Goal: Task Accomplishment & Management: Use online tool/utility

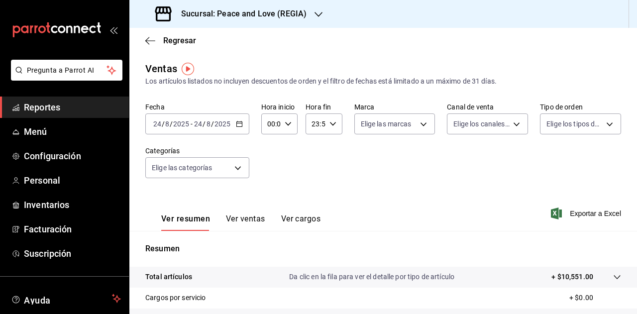
click at [281, 10] on h3 "Sucursal: Peace and Love (REGIA)" at bounding box center [239, 14] width 133 height 12
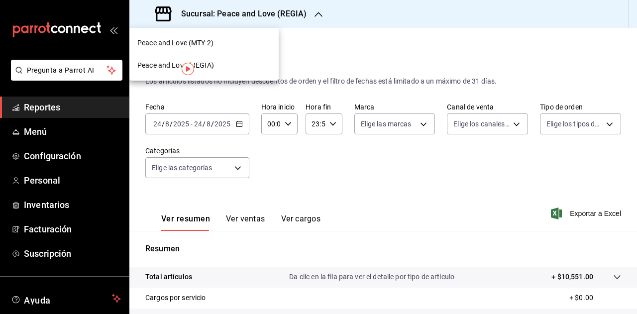
click at [206, 43] on span "Peace and Love (MTY 2)" at bounding box center [175, 43] width 76 height 10
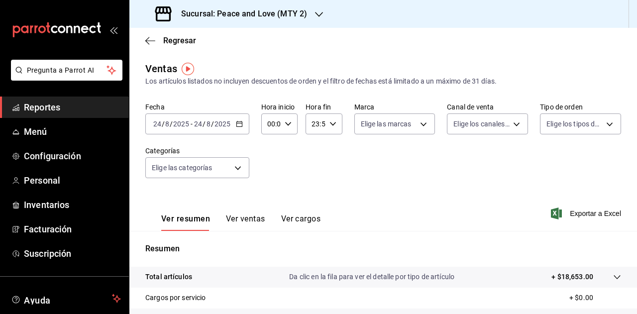
click at [241, 216] on button "Ver ventas" at bounding box center [245, 222] width 39 height 17
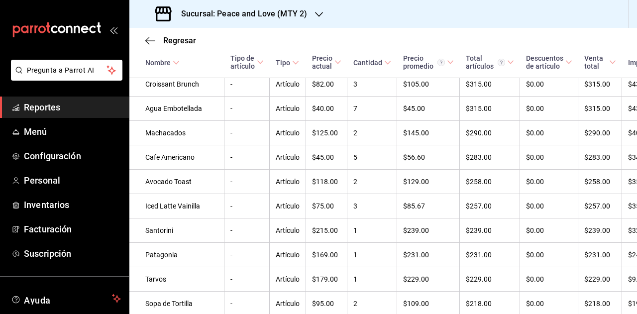
scroll to position [516, 0]
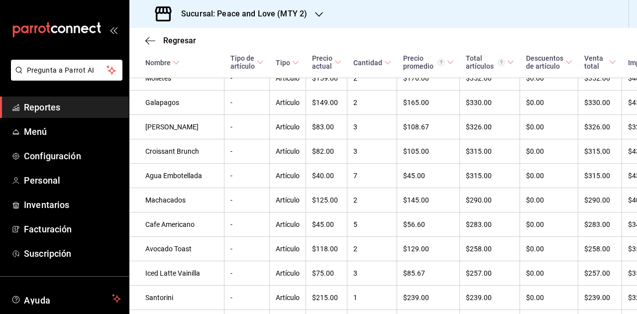
click at [320, 15] on icon "button" at bounding box center [319, 14] width 8 height 8
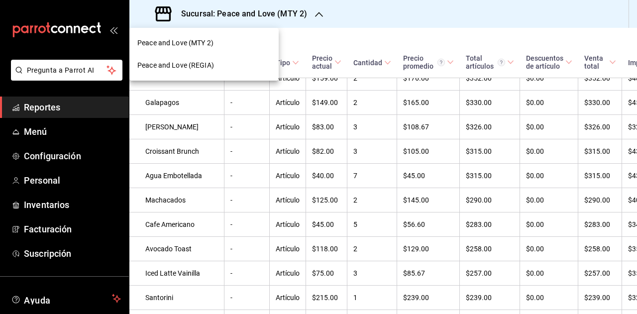
click at [206, 60] on span "Peace and Love (REGIA)" at bounding box center [175, 65] width 77 height 10
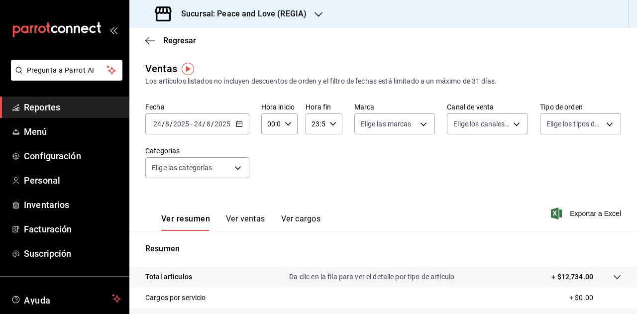
click at [242, 220] on button "Ver ventas" at bounding box center [245, 222] width 39 height 17
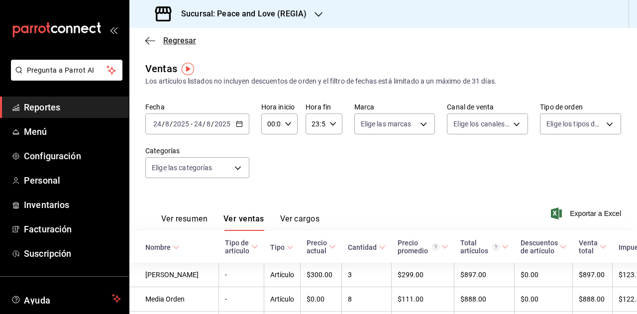
click at [153, 41] on icon "button" at bounding box center [150, 40] width 10 height 9
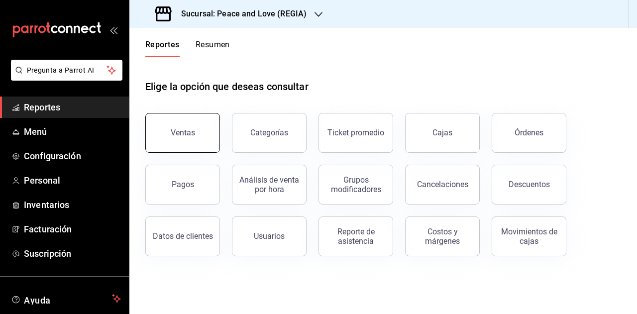
click at [177, 134] on div "Ventas" at bounding box center [183, 132] width 24 height 9
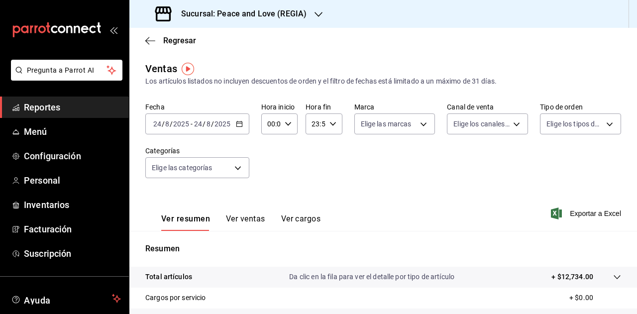
click at [233, 124] on div "[DATE] [DATE] - [DATE] [DATE]" at bounding box center [197, 124] width 104 height 21
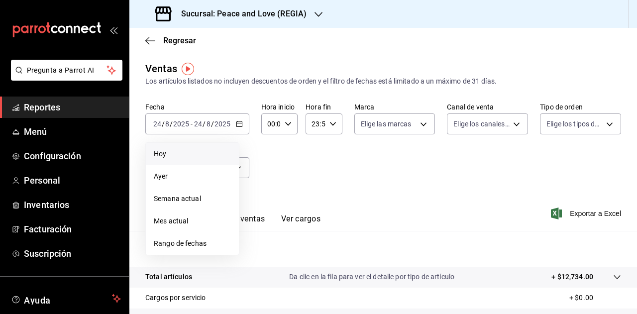
click at [188, 157] on span "Hoy" at bounding box center [192, 154] width 77 height 10
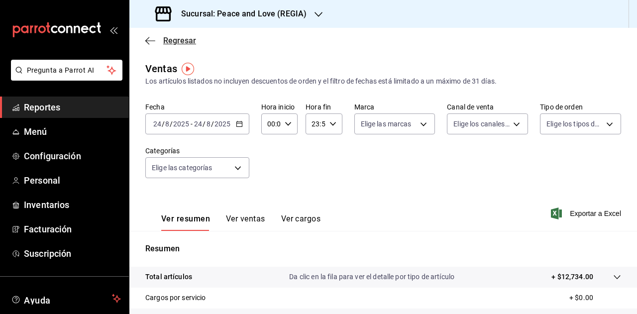
click at [163, 42] on span "Regresar" at bounding box center [170, 40] width 51 height 9
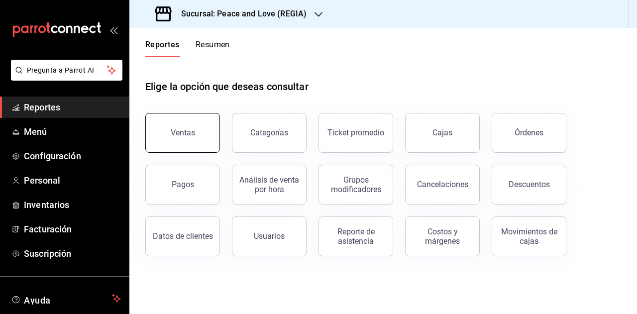
click at [194, 129] on button "Ventas" at bounding box center [182, 133] width 75 height 40
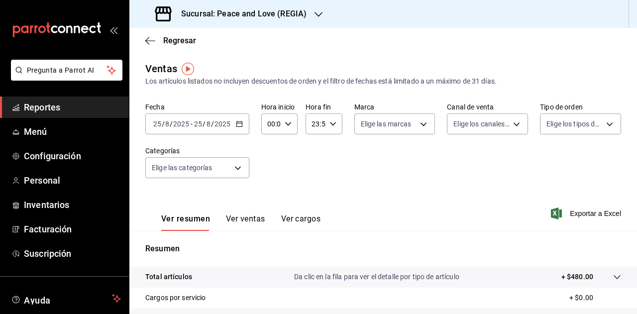
click at [315, 13] on icon "button" at bounding box center [319, 14] width 8 height 8
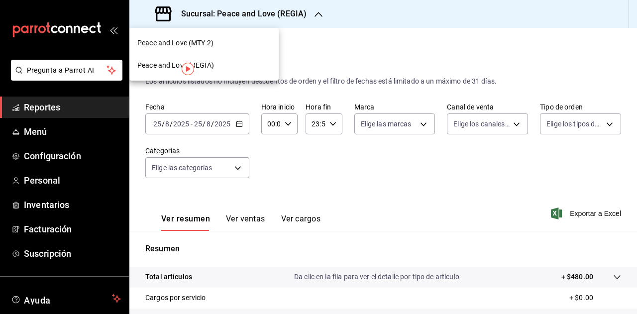
click at [231, 40] on div "Peace and Love (MTY 2)" at bounding box center [203, 43] width 133 height 10
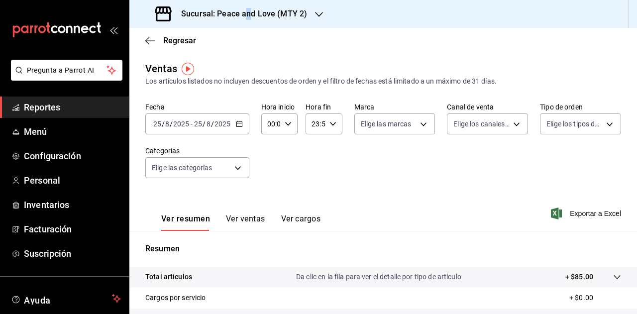
click at [249, 14] on h3 "Sucursal: Peace and Love (MTY 2)" at bounding box center [240, 14] width 134 height 12
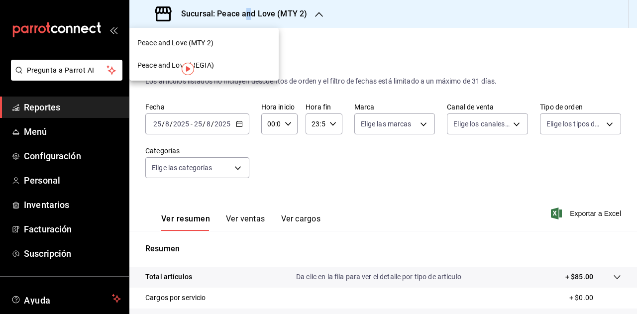
click at [206, 61] on span "Peace and Love (REGIA)" at bounding box center [175, 65] width 77 height 10
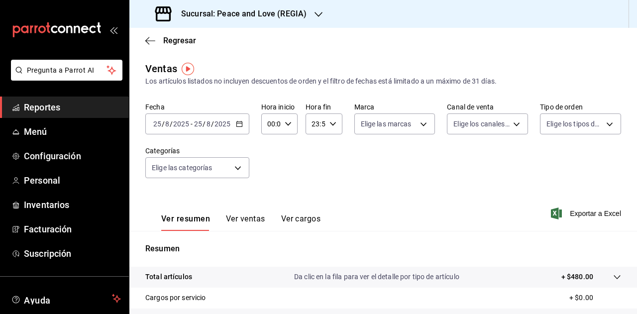
click at [296, 10] on h3 "Sucursal: Peace and Love (REGIA)" at bounding box center [239, 14] width 133 height 12
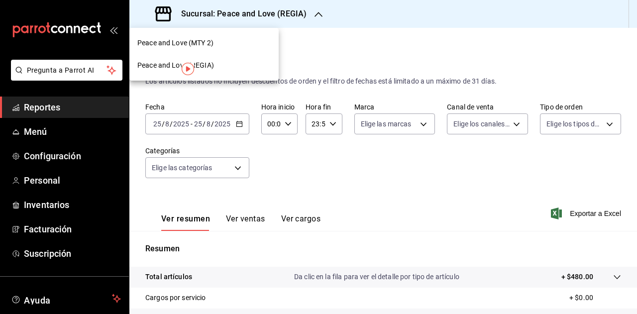
click at [230, 39] on div "Peace and Love (MTY 2)" at bounding box center [203, 43] width 133 height 10
